Goal: Task Accomplishment & Management: Use online tool/utility

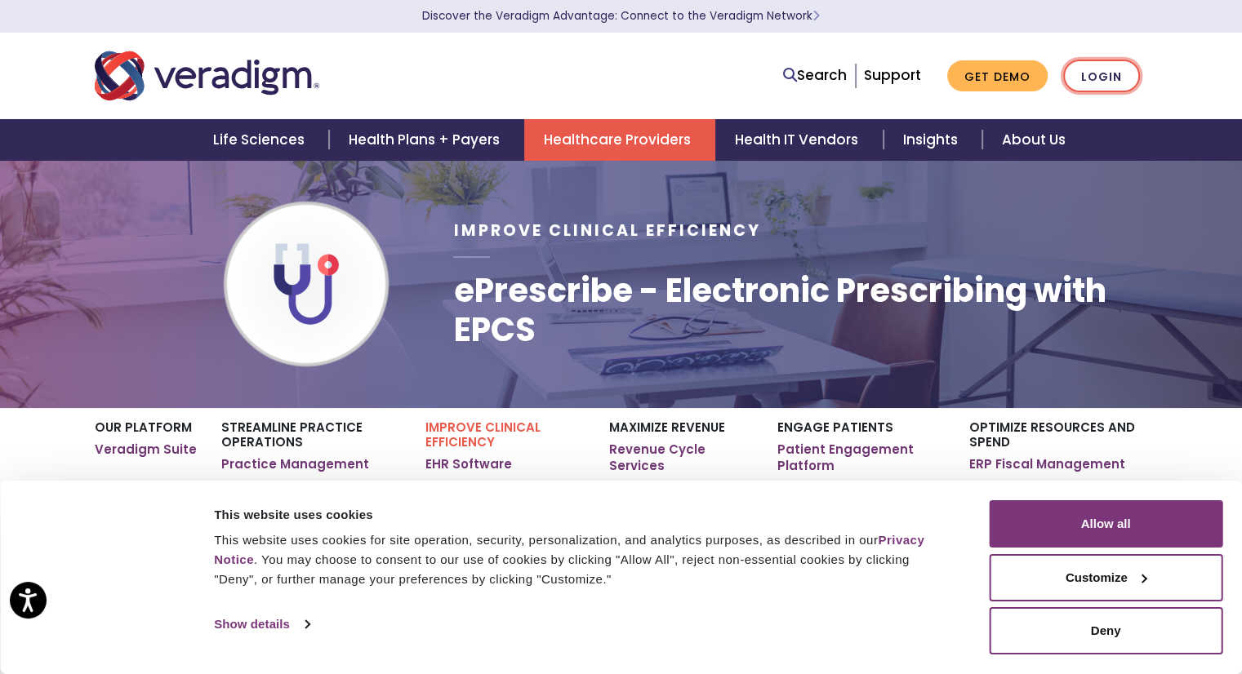
click at [1096, 72] on link "Login" at bounding box center [1101, 76] width 77 height 33
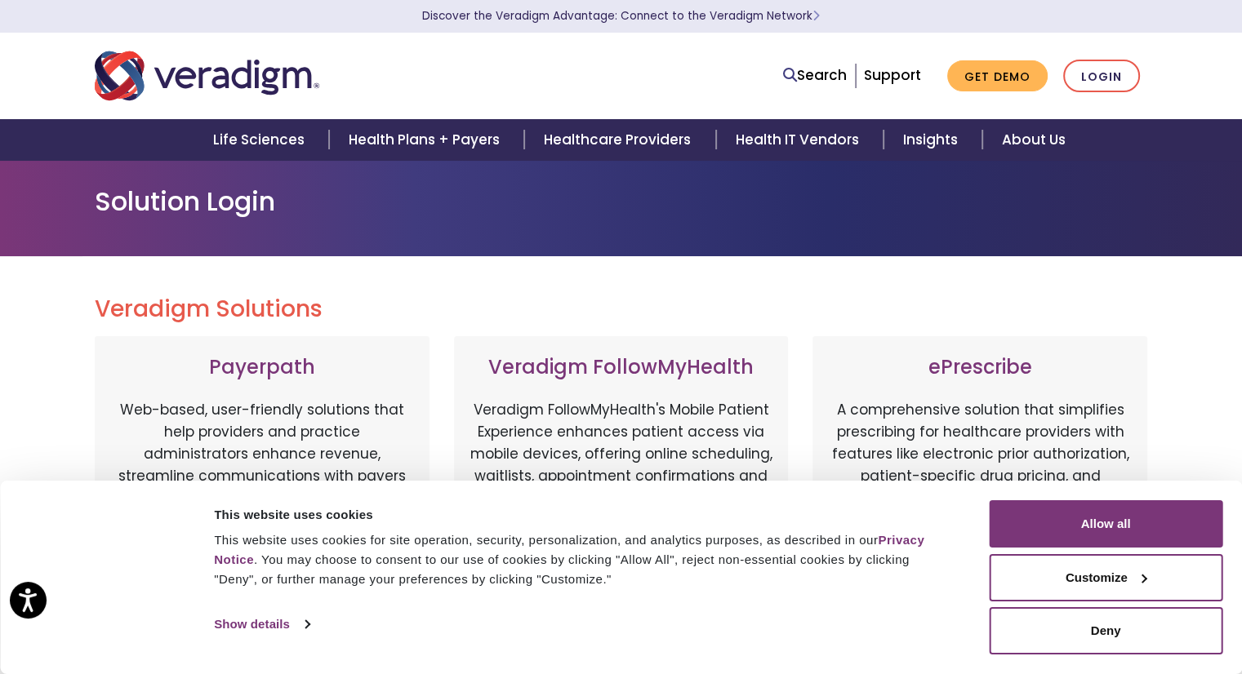
click at [972, 375] on h3 "ePrescribe" at bounding box center [980, 368] width 302 height 24
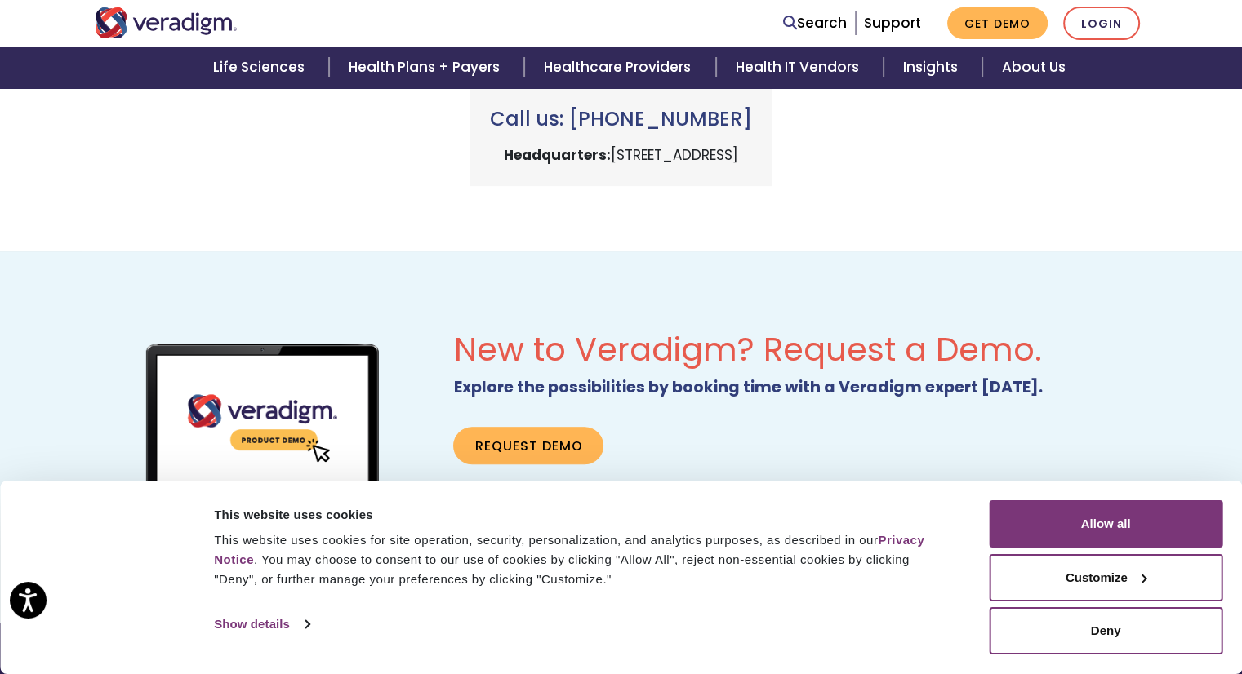
scroll to position [843, 0]
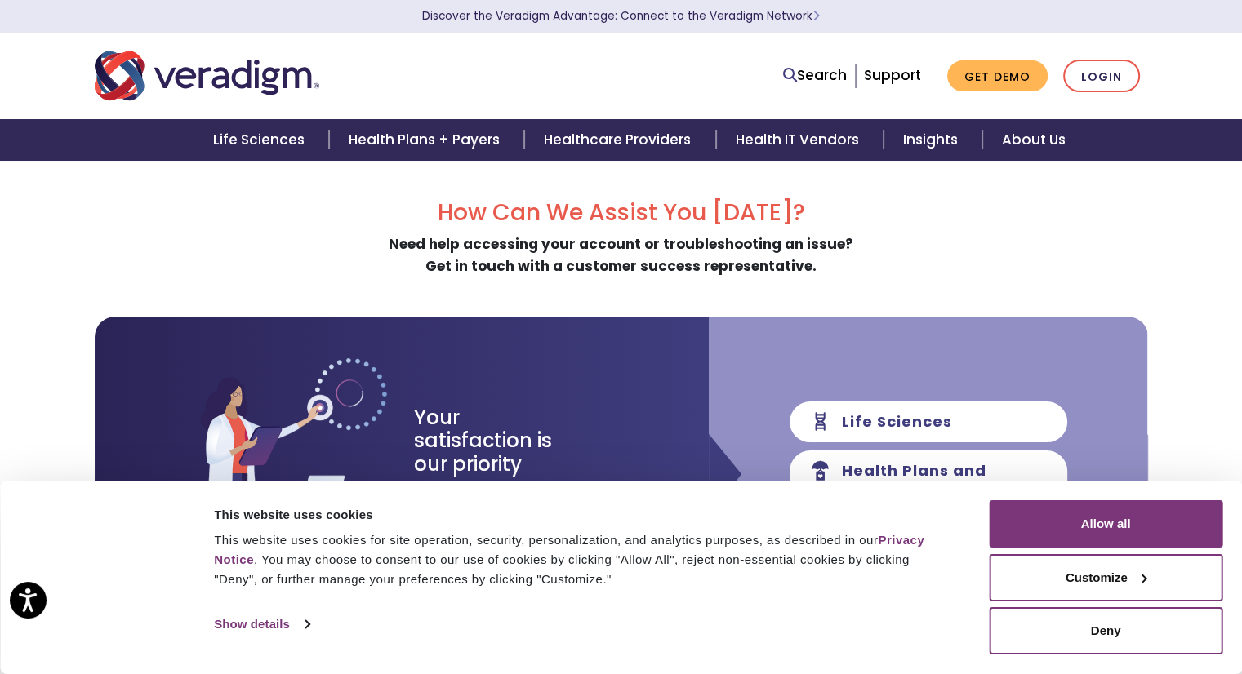
click at [891, 213] on h2 "How Can We Assist You [DATE]?" at bounding box center [621, 213] width 1053 height 28
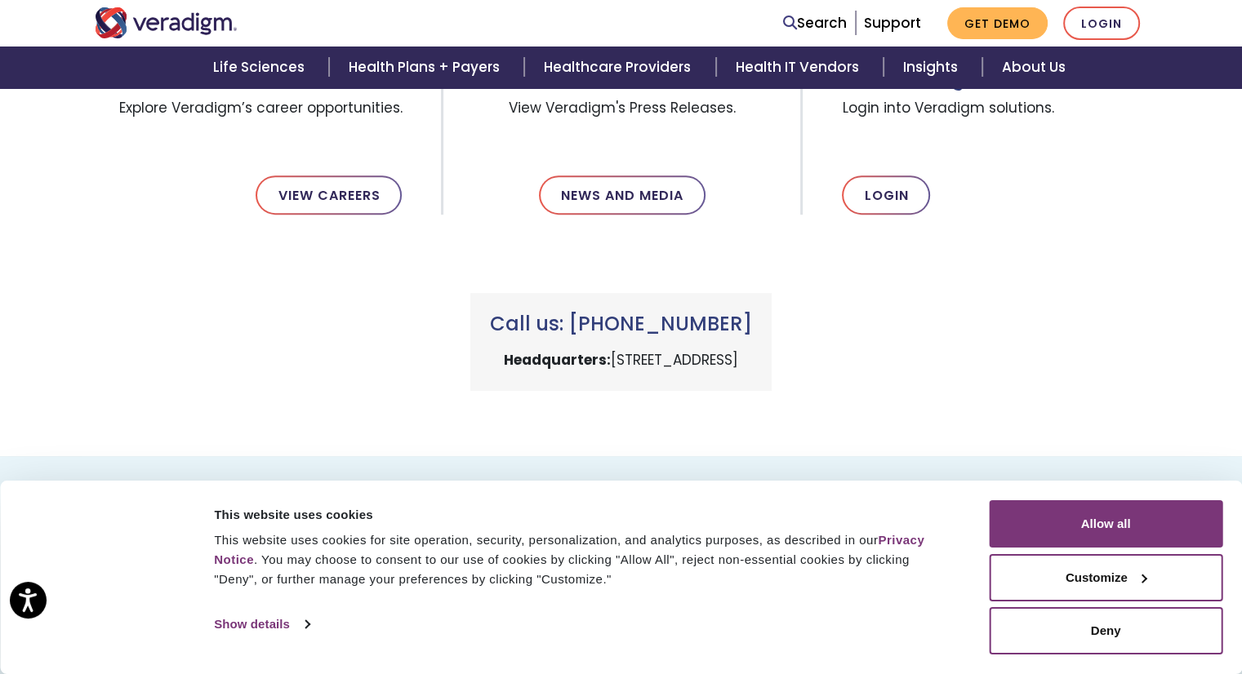
scroll to position [585, 0]
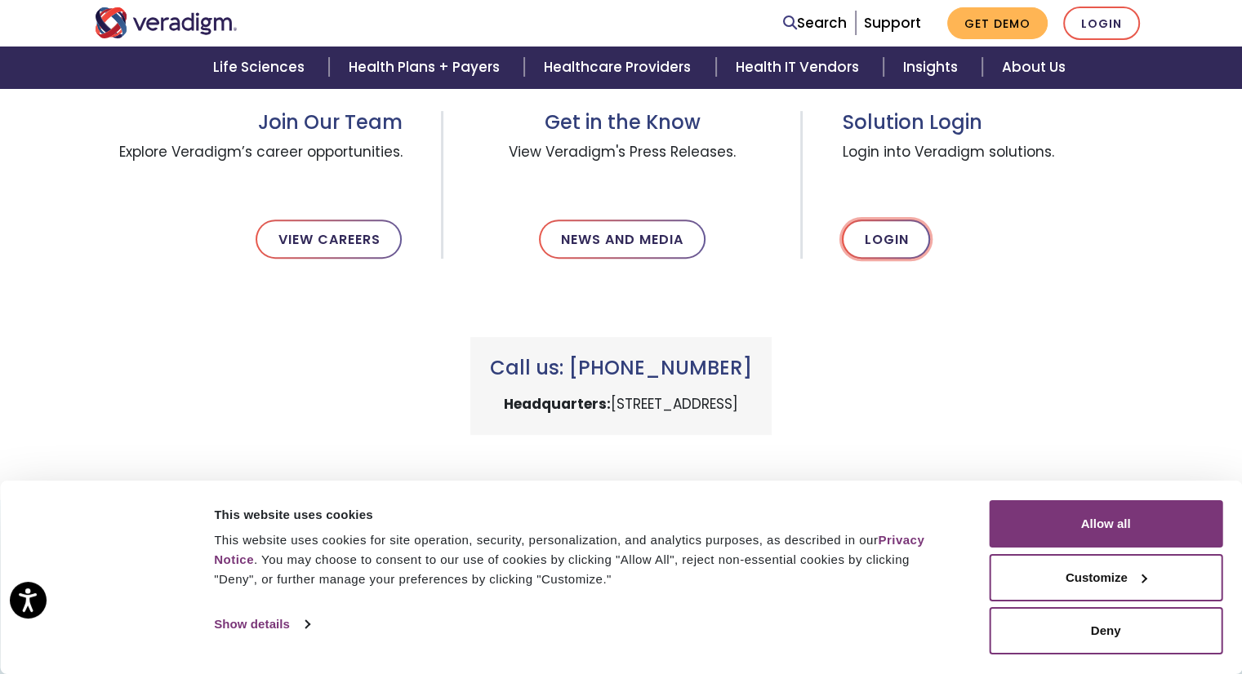
click at [880, 238] on link "Login" at bounding box center [886, 239] width 88 height 39
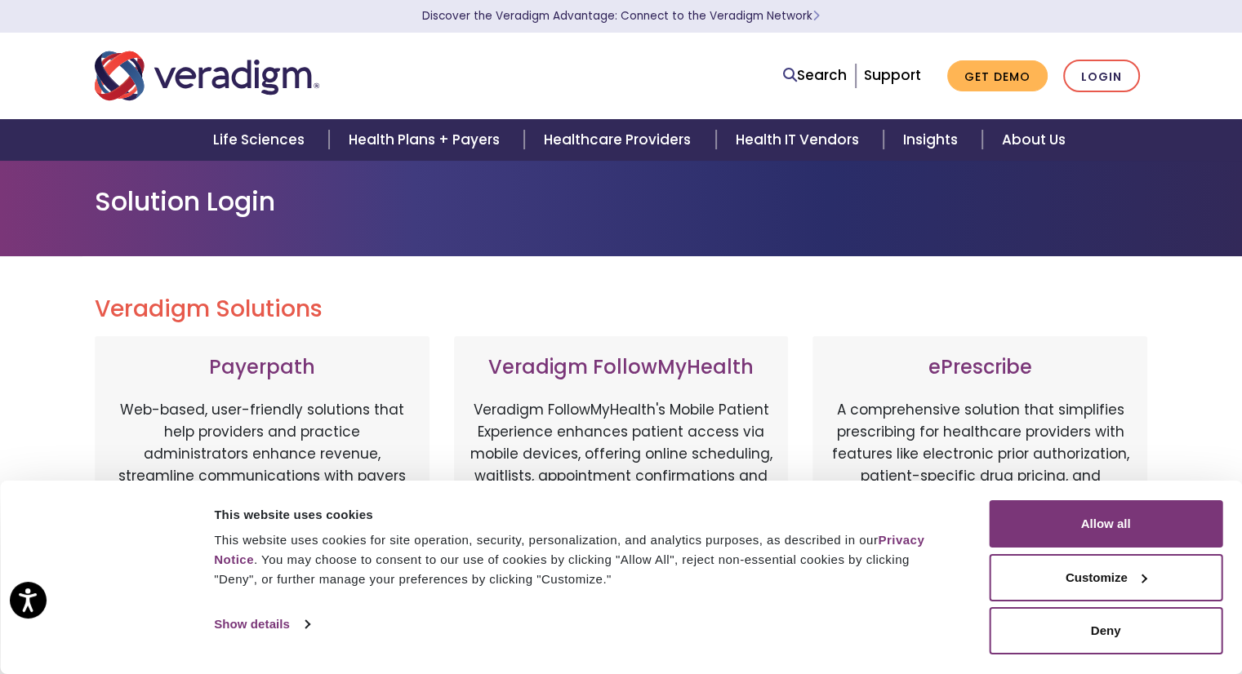
click at [855, 313] on h2 "Veradigm Solutions" at bounding box center [621, 310] width 1053 height 28
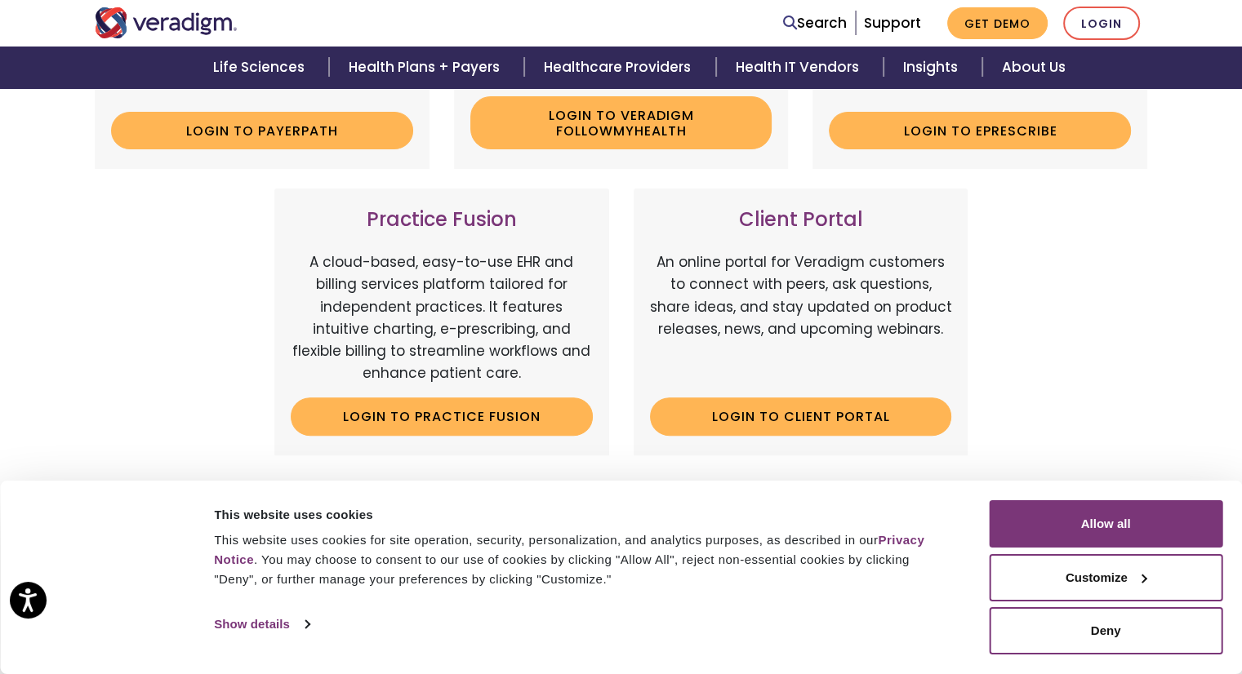
scroll to position [473, 0]
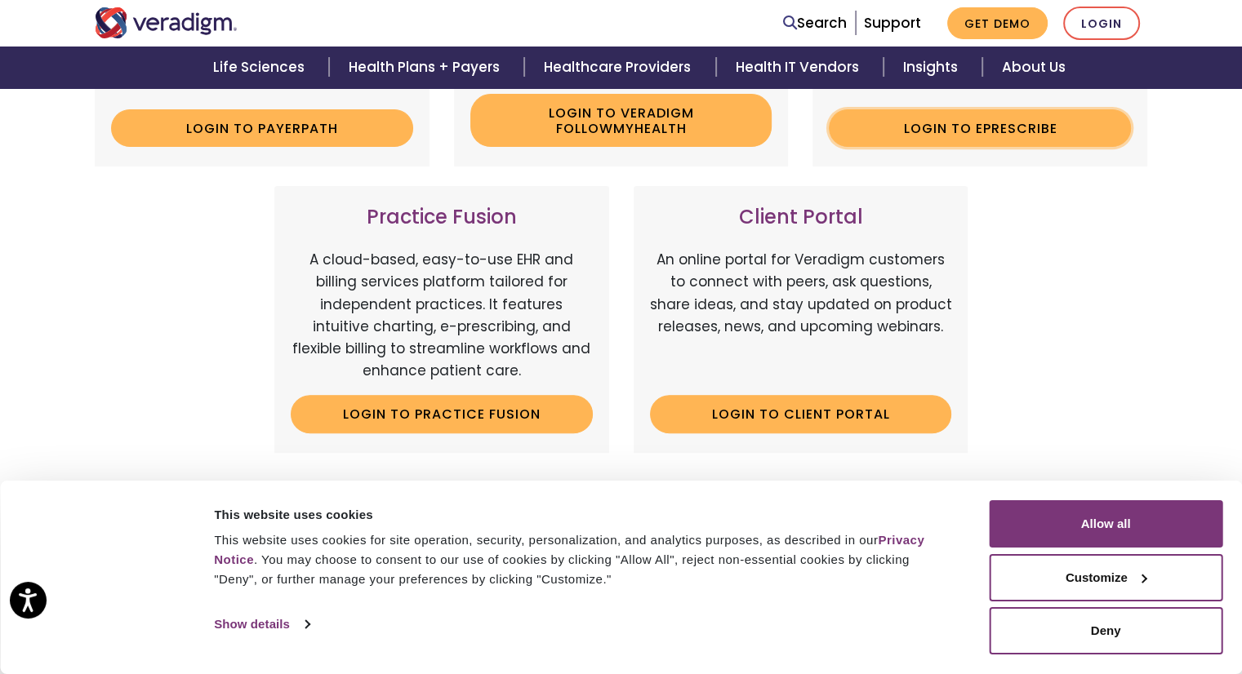
click at [908, 123] on link "Login to ePrescribe" at bounding box center [980, 128] width 302 height 38
